Goal: Find contact information: Find contact information

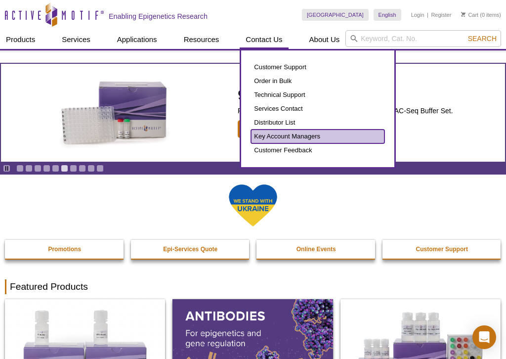
click at [267, 133] on link "Key Account Managers" at bounding box center [317, 136] width 133 height 14
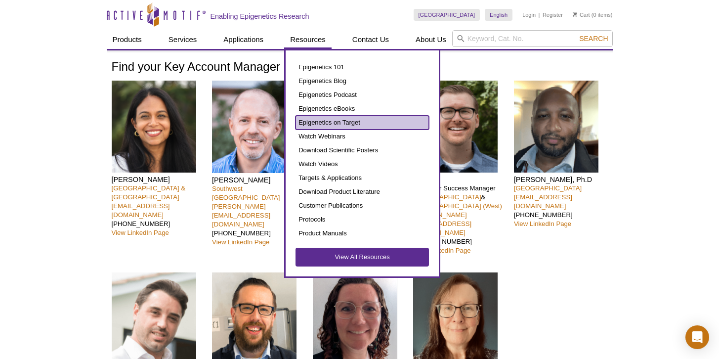
click at [364, 122] on link "Epigenetics on Target" at bounding box center [361, 123] width 133 height 14
